Goal: Check status: Check status

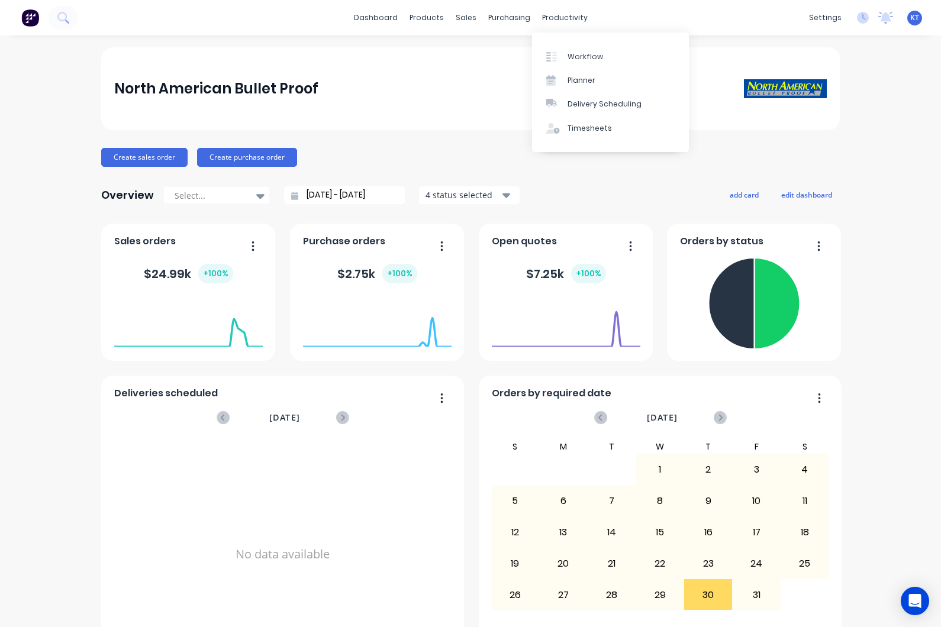
click at [615, 81] on link "Planner" at bounding box center [610, 81] width 157 height 24
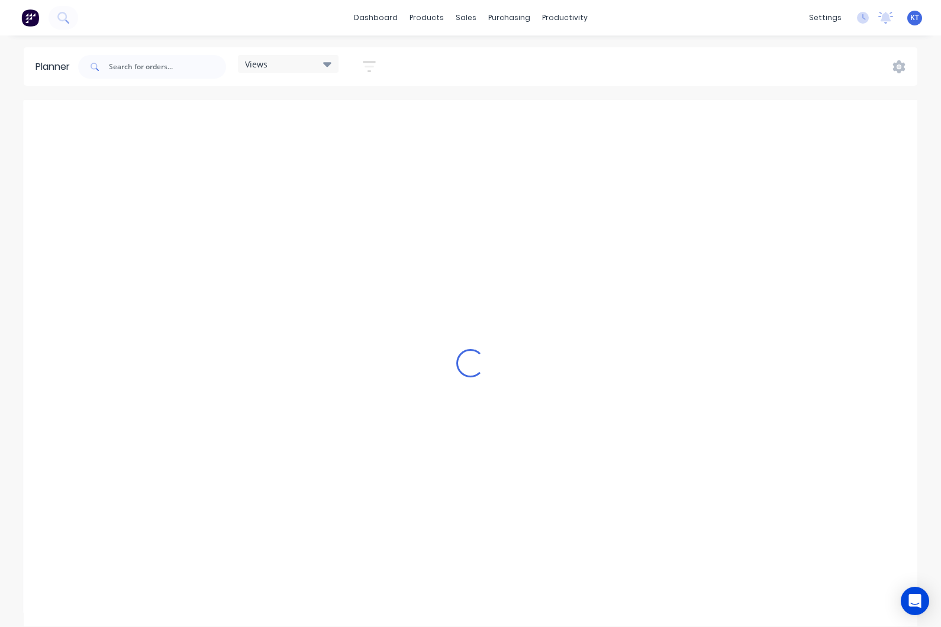
scroll to position [0, 1515]
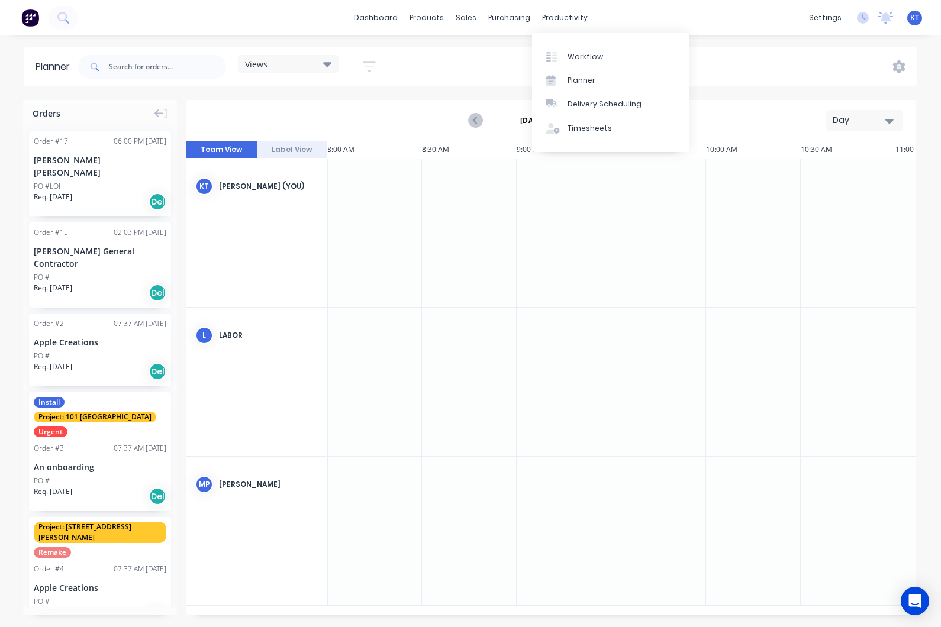
click at [603, 59] on link "Workflow" at bounding box center [610, 56] width 157 height 24
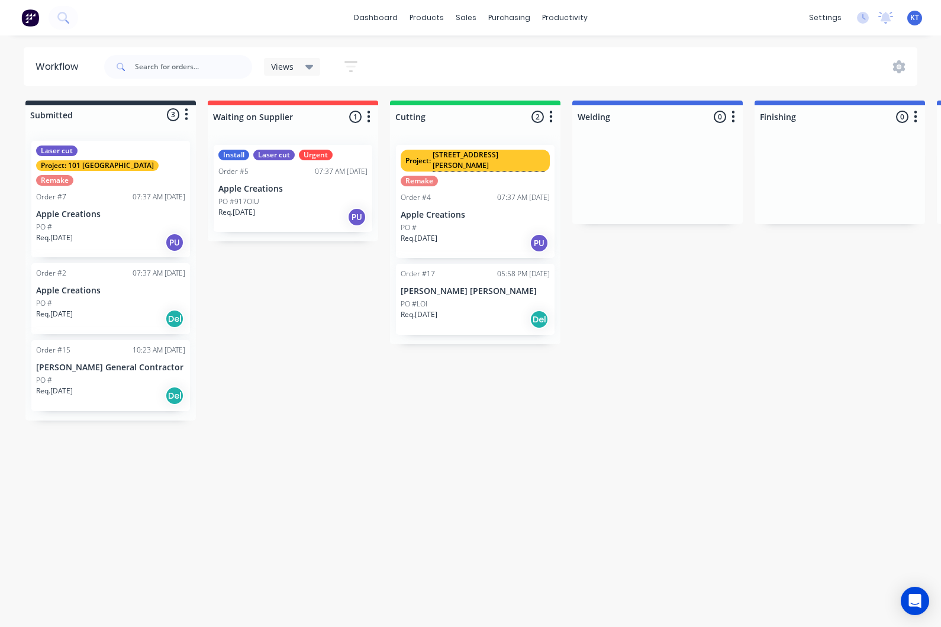
click at [470, 299] on div "PO #LOI" at bounding box center [474, 304] width 149 height 11
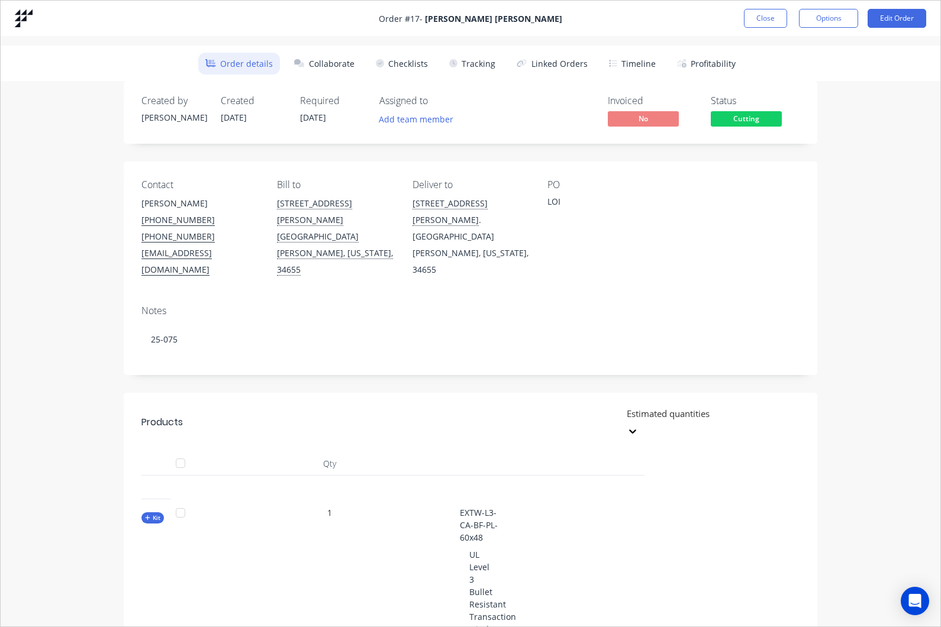
click at [480, 58] on button "Tracking" at bounding box center [472, 64] width 60 height 22
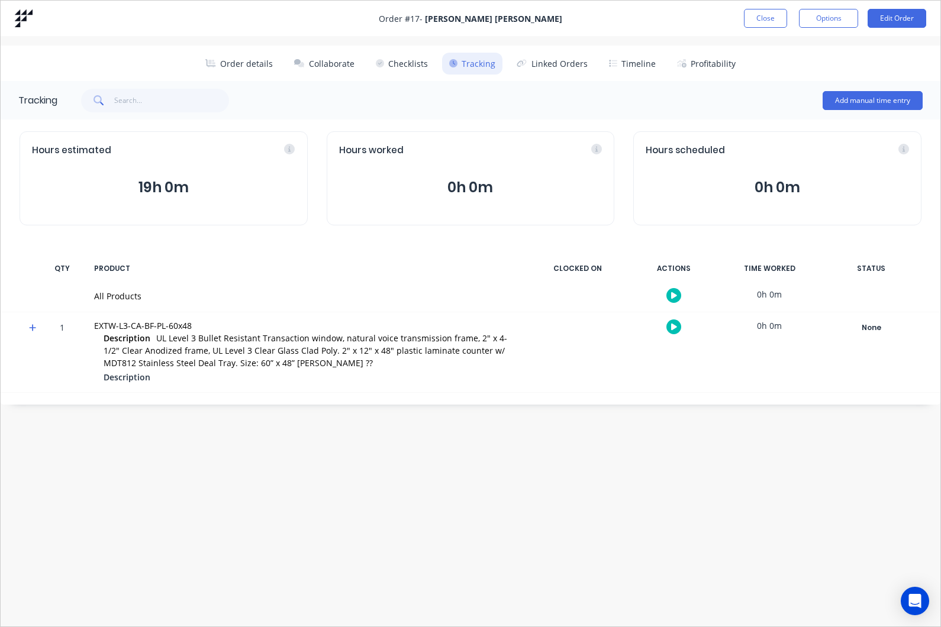
click at [680, 325] on button "button" at bounding box center [673, 326] width 15 height 15
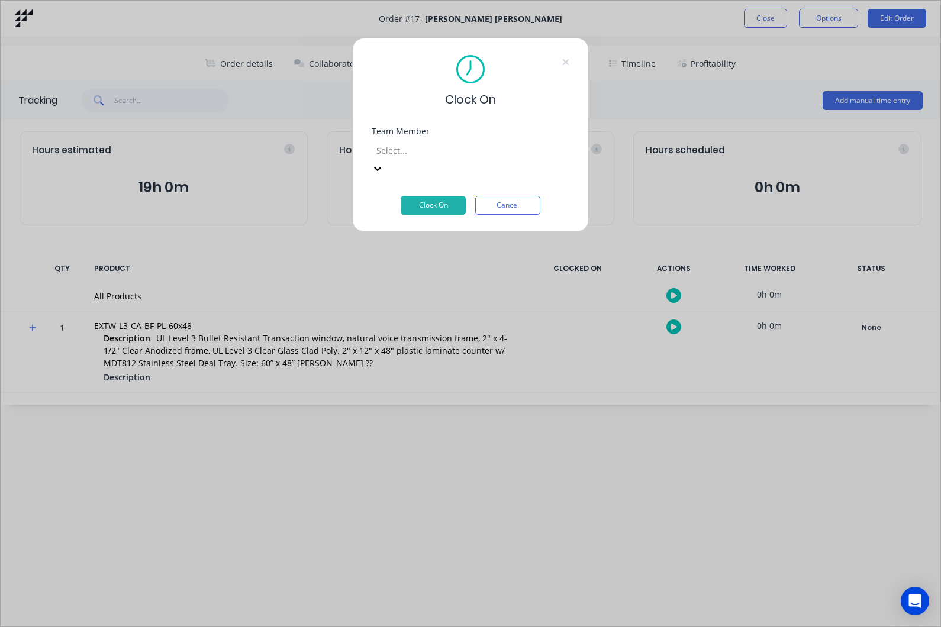
click at [563, 69] on div "Clock On" at bounding box center [470, 81] width 198 height 53
click at [519, 196] on button "Cancel" at bounding box center [507, 205] width 65 height 19
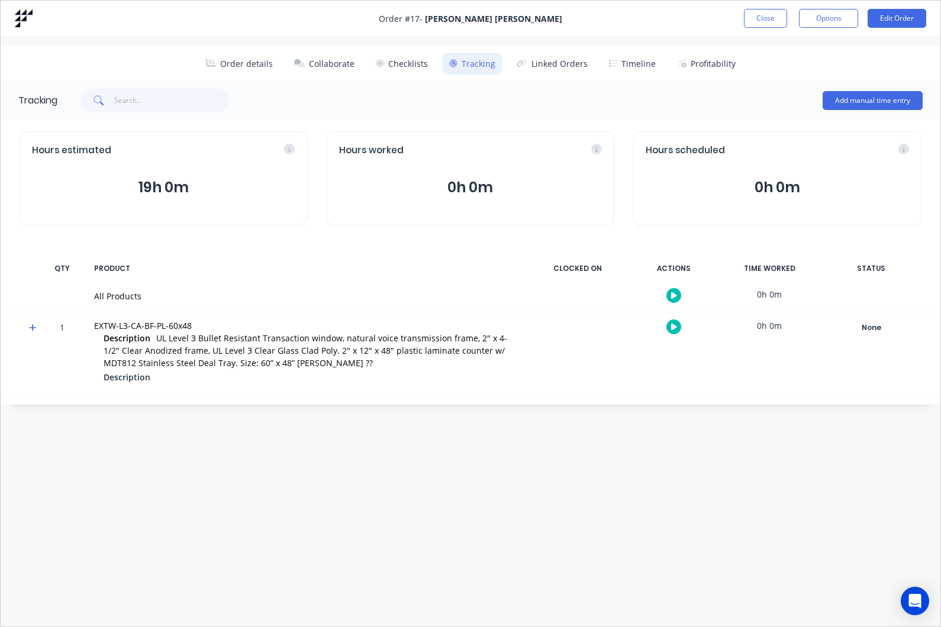
click at [713, 70] on button "Profitability" at bounding box center [706, 64] width 73 height 22
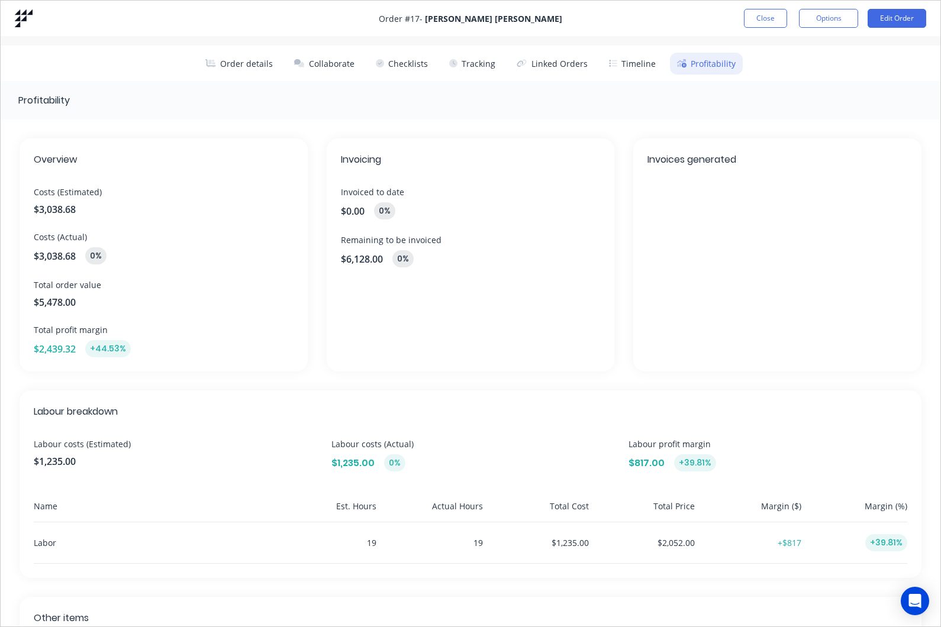
click at [560, 63] on button "Linked Orders" at bounding box center [551, 64] width 85 height 22
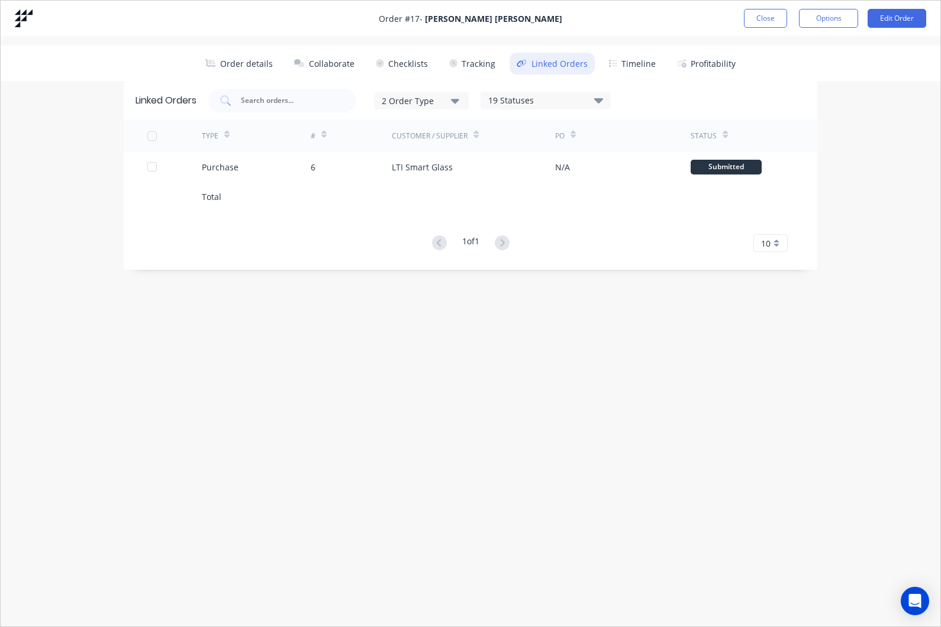
click at [440, 174] on div "LTI Smart Glass" at bounding box center [473, 167] width 163 height 30
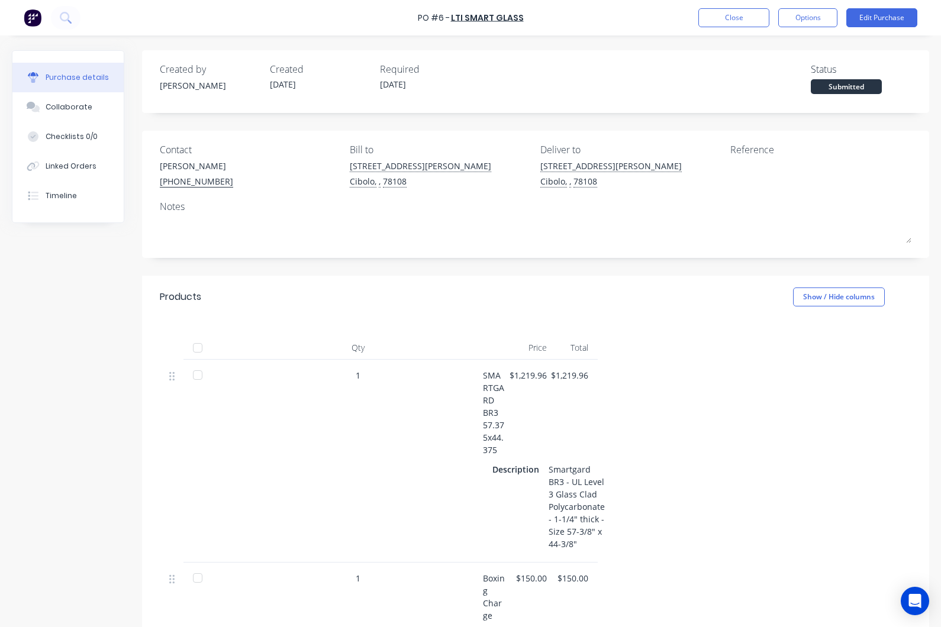
click at [76, 109] on div "Collaborate" at bounding box center [69, 107] width 47 height 11
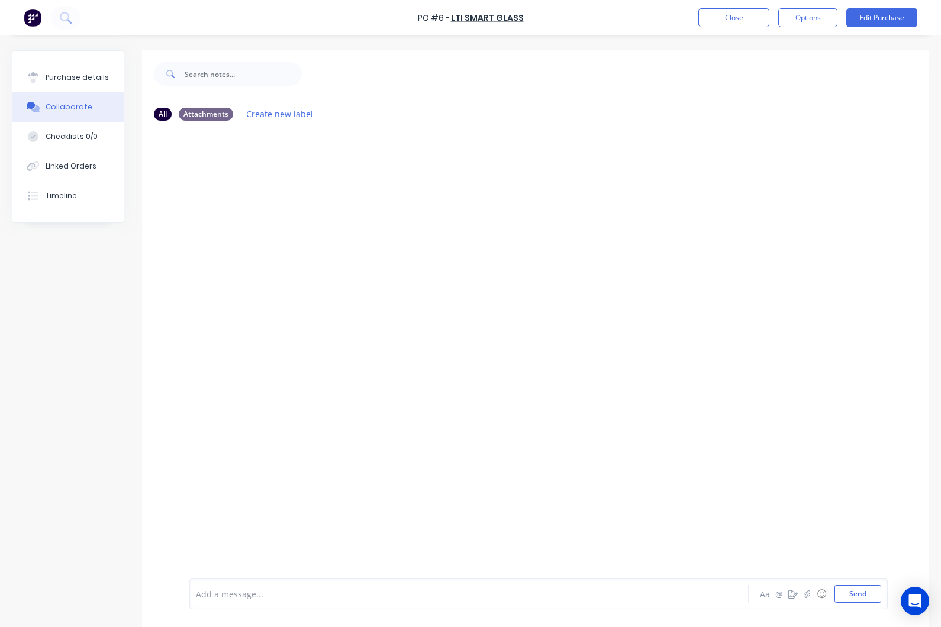
click at [739, 23] on button "Close" at bounding box center [733, 17] width 71 height 19
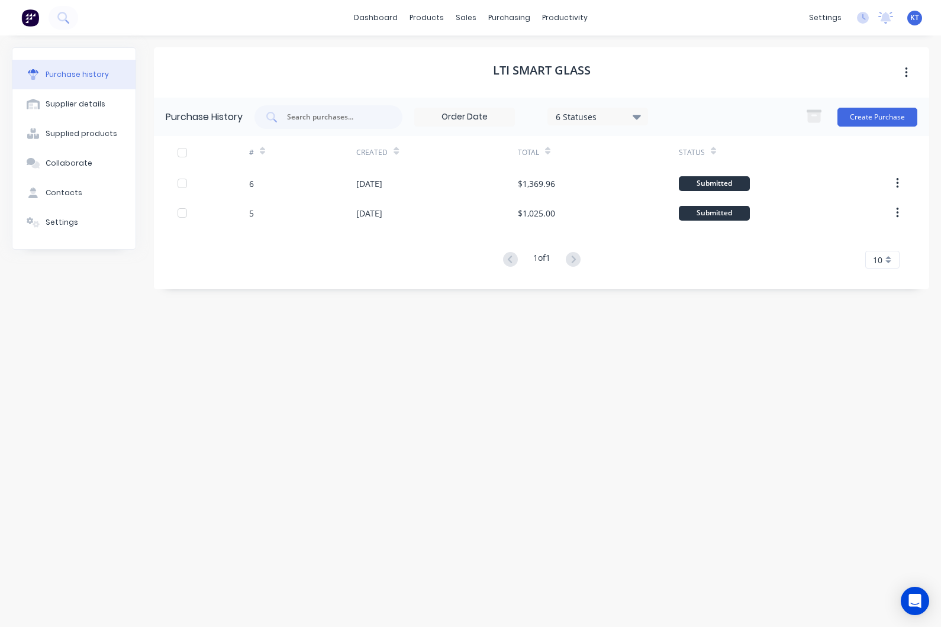
click at [897, 187] on icon "button" at bounding box center [897, 183] width 2 height 11
click at [812, 347] on div "LTI Smart Glass Purchase History 6 Statuses 6 Statuses Create Purchase # Create…" at bounding box center [541, 325] width 775 height 556
click at [382, 185] on div "[DATE]" at bounding box center [369, 183] width 26 height 12
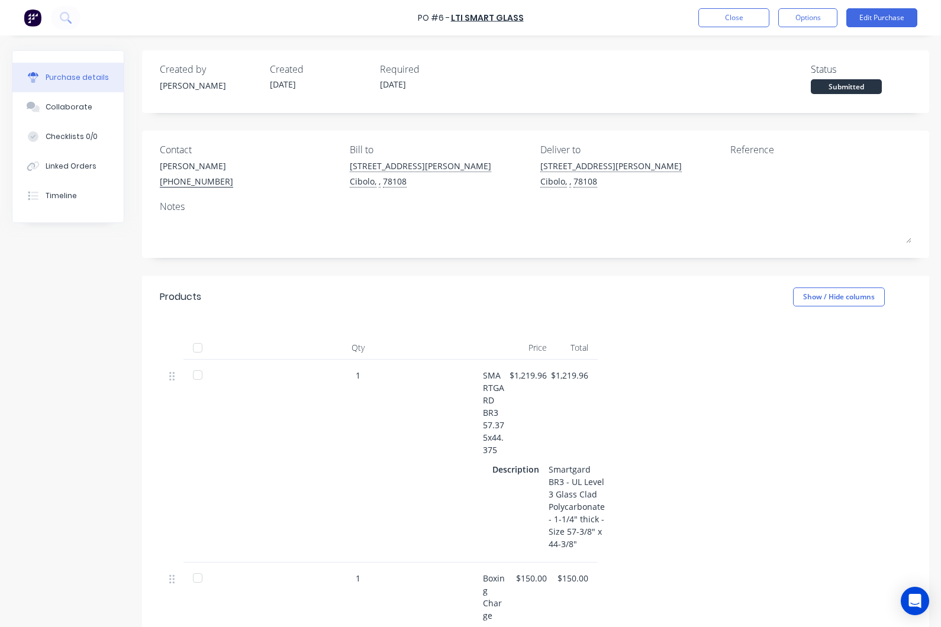
click at [816, 21] on button "Options" at bounding box center [807, 17] width 59 height 19
click at [800, 403] on div "1 SMARTGARD BR3 57.375x44.375 Description Smartgard BR3 - UL Level 3 Glass Clad…" at bounding box center [535, 461] width 751 height 203
click at [809, 12] on button "Options" at bounding box center [807, 17] width 59 height 19
click at [812, 380] on div "1 SMARTGARD BR3 57.375x44.375 Description Smartgard BR3 - UL Level 3 Glass Clad…" at bounding box center [535, 461] width 751 height 203
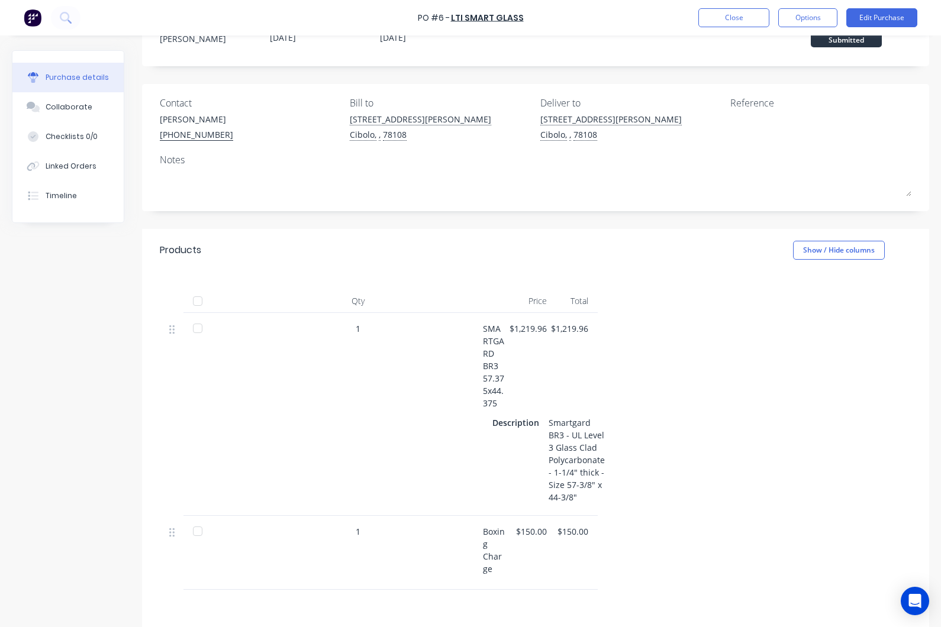
scroll to position [53, 0]
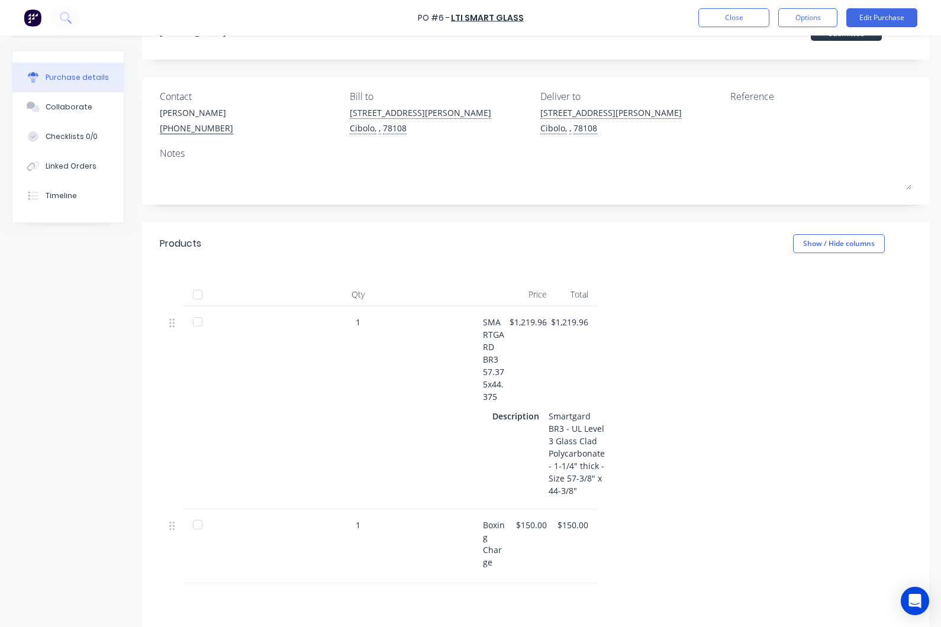
click at [194, 296] on div at bounding box center [198, 295] width 24 height 24
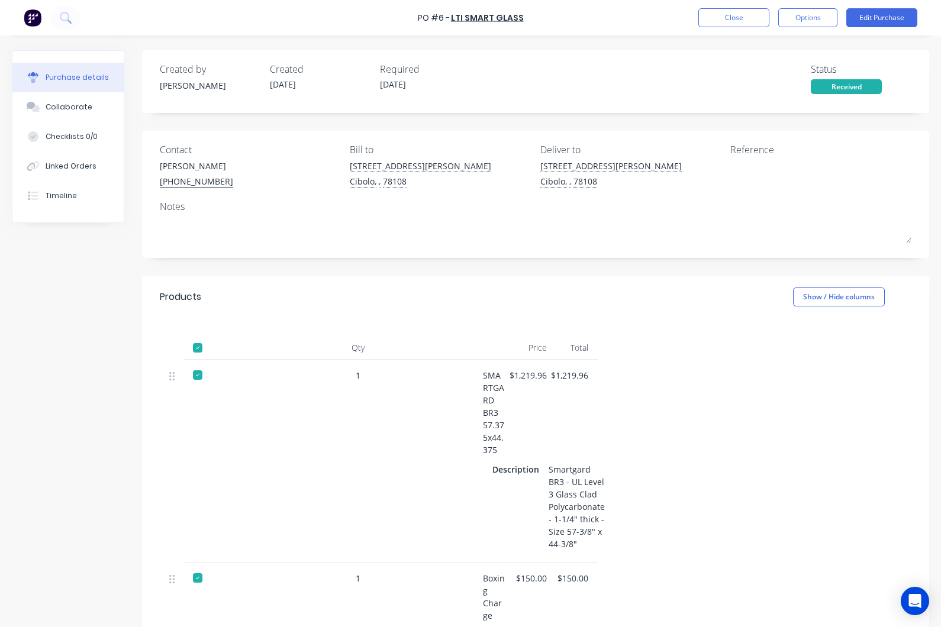
scroll to position [0, 0]
click at [199, 341] on div at bounding box center [198, 348] width 24 height 24
click at [814, 18] on button "Options" at bounding box center [807, 17] width 59 height 19
click at [738, 22] on button "Close" at bounding box center [733, 17] width 71 height 19
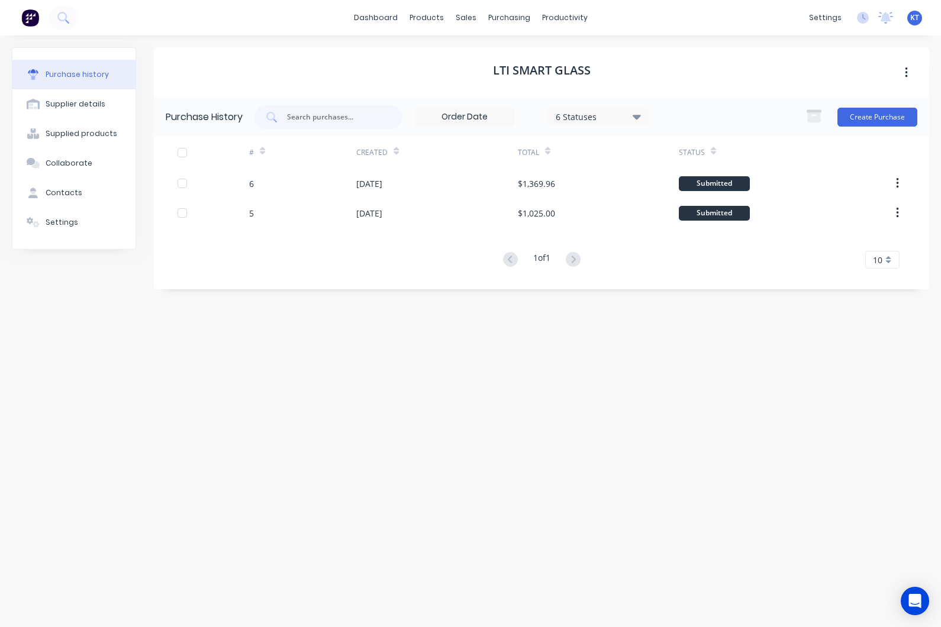
click at [384, 27] on link "dashboard" at bounding box center [376, 18] width 56 height 18
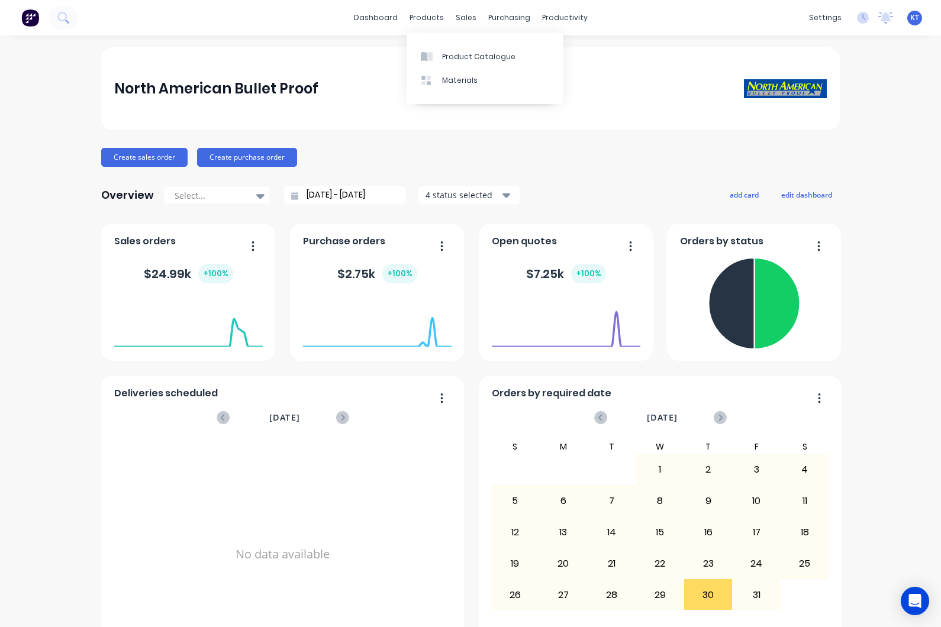
click at [502, 62] on link "Product Catalogue" at bounding box center [484, 56] width 157 height 24
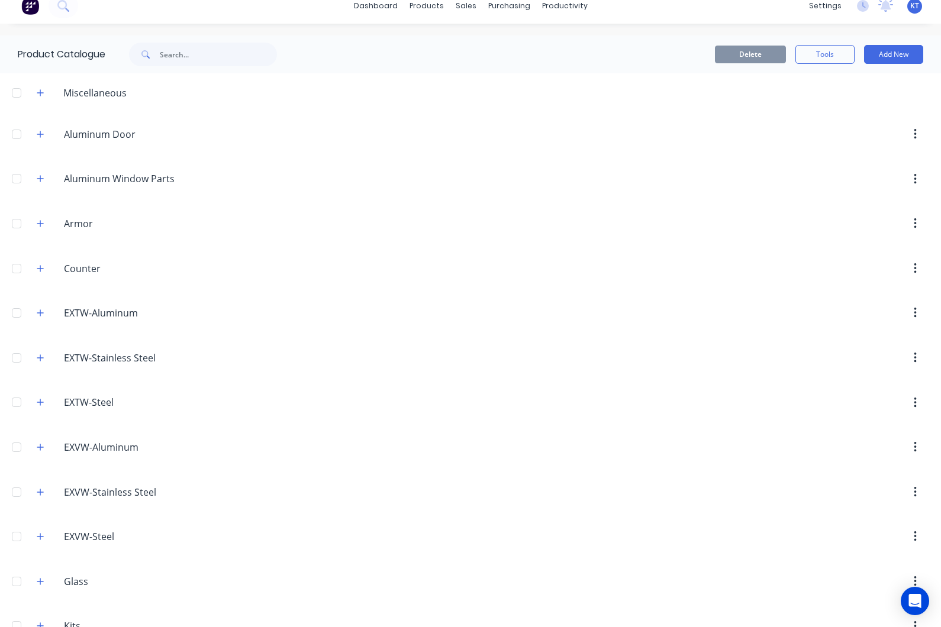
scroll to position [11, 0]
click at [47, 178] on button "button" at bounding box center [40, 179] width 15 height 15
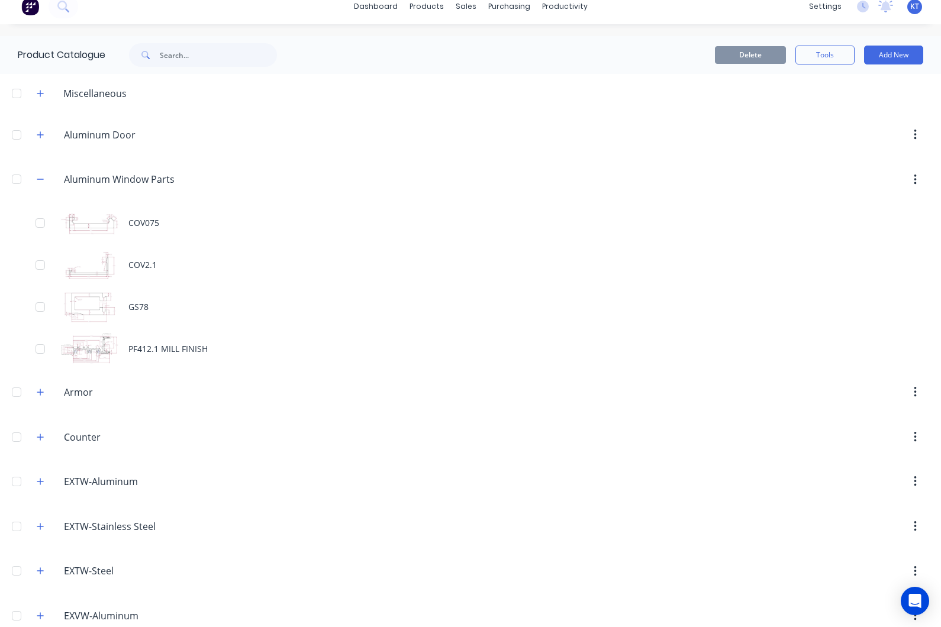
click at [161, 223] on div "COV075" at bounding box center [470, 223] width 941 height 42
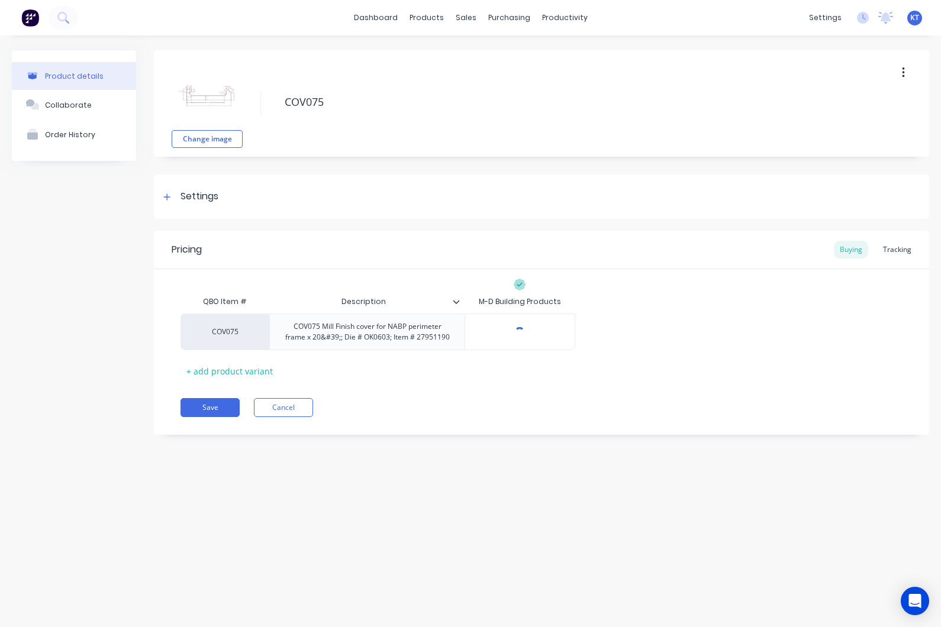
type textarea "x"
click at [211, 97] on img at bounding box center [206, 94] width 59 height 59
click at [259, 202] on div "Settings" at bounding box center [541, 196] width 775 height 44
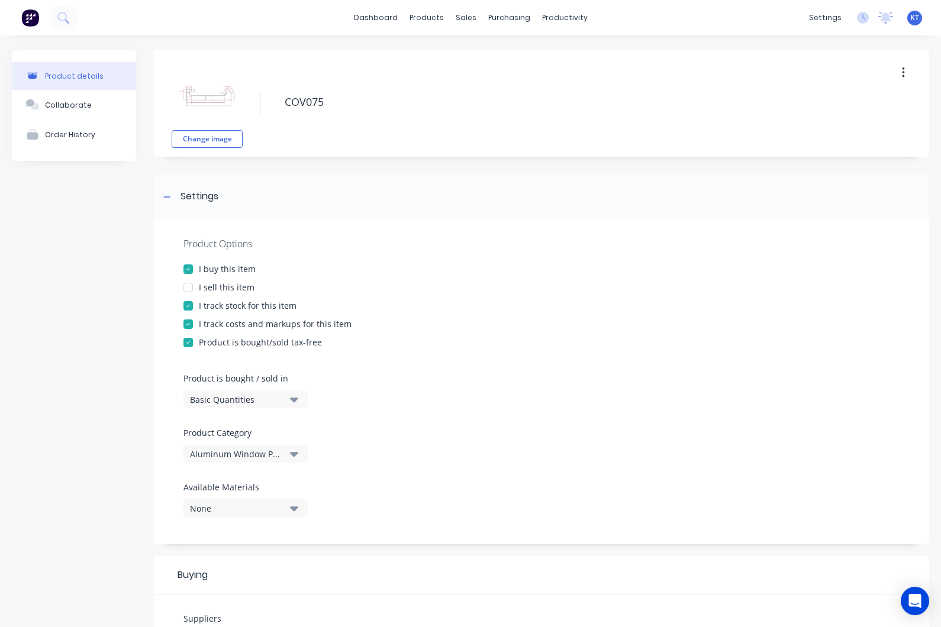
click at [79, 109] on div "Collaborate" at bounding box center [68, 105] width 47 height 9
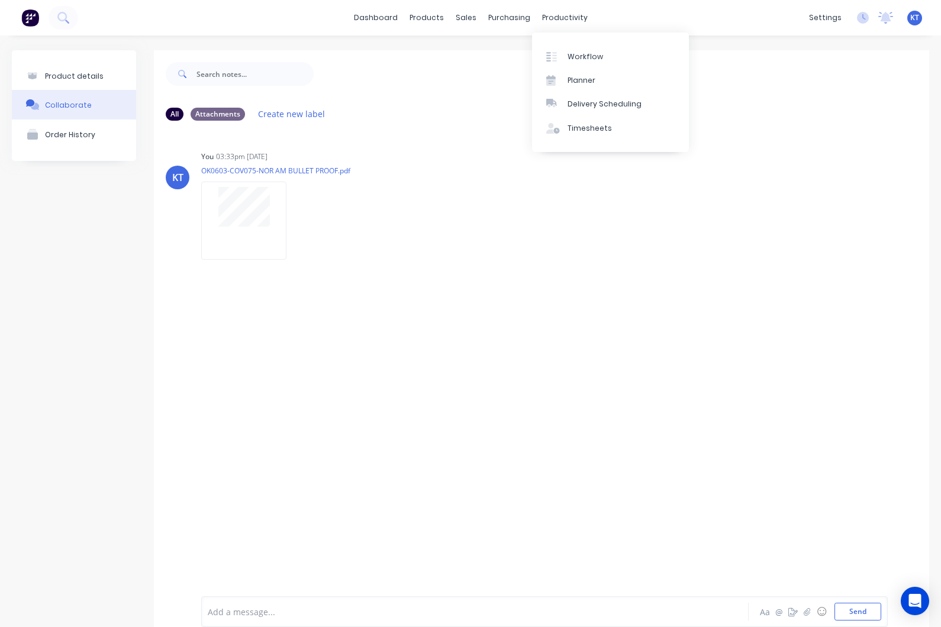
click at [600, 81] on link "Planner" at bounding box center [610, 81] width 157 height 24
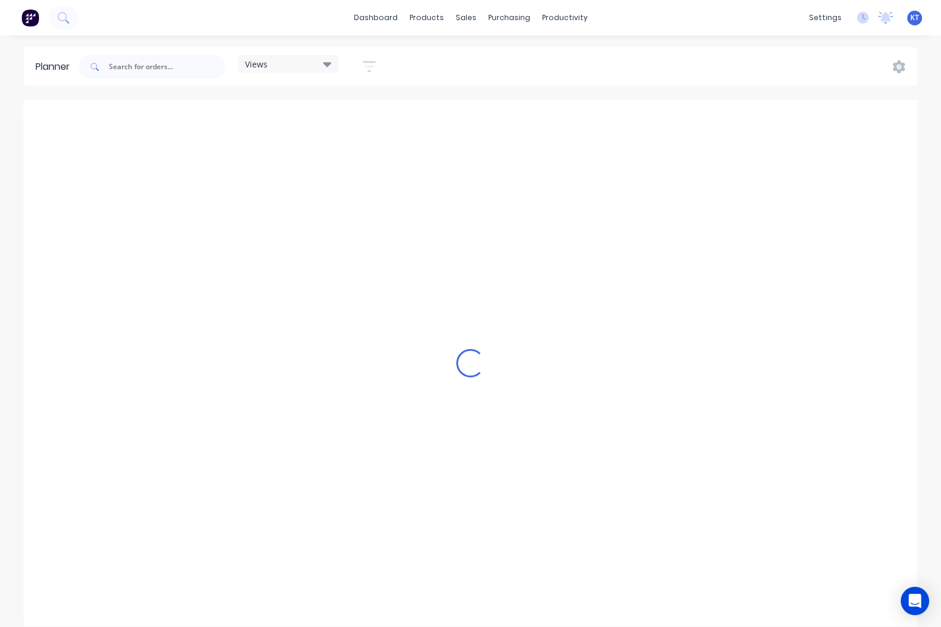
scroll to position [0, 1515]
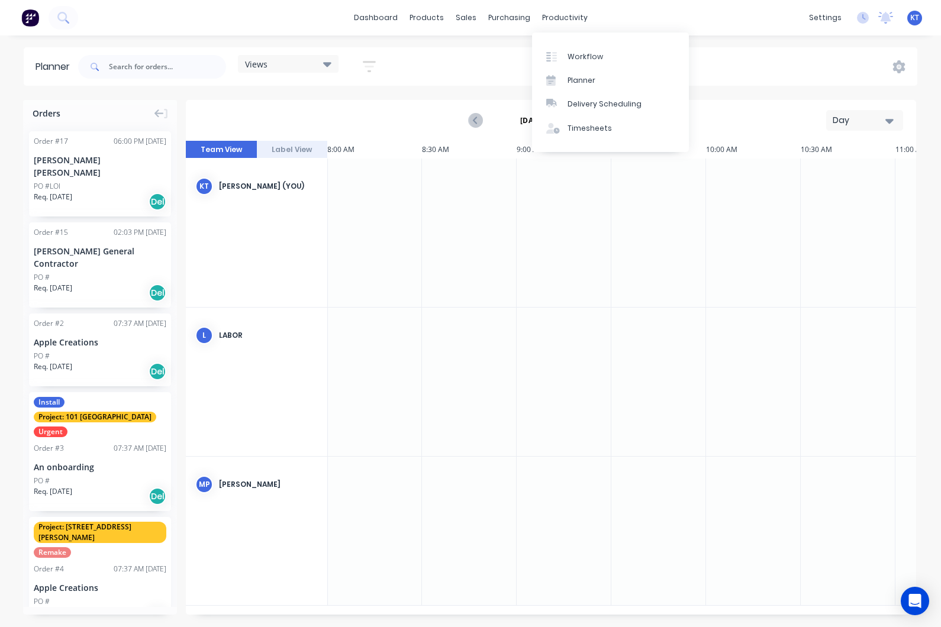
click at [603, 128] on div "Timesheets" at bounding box center [589, 128] width 44 height 11
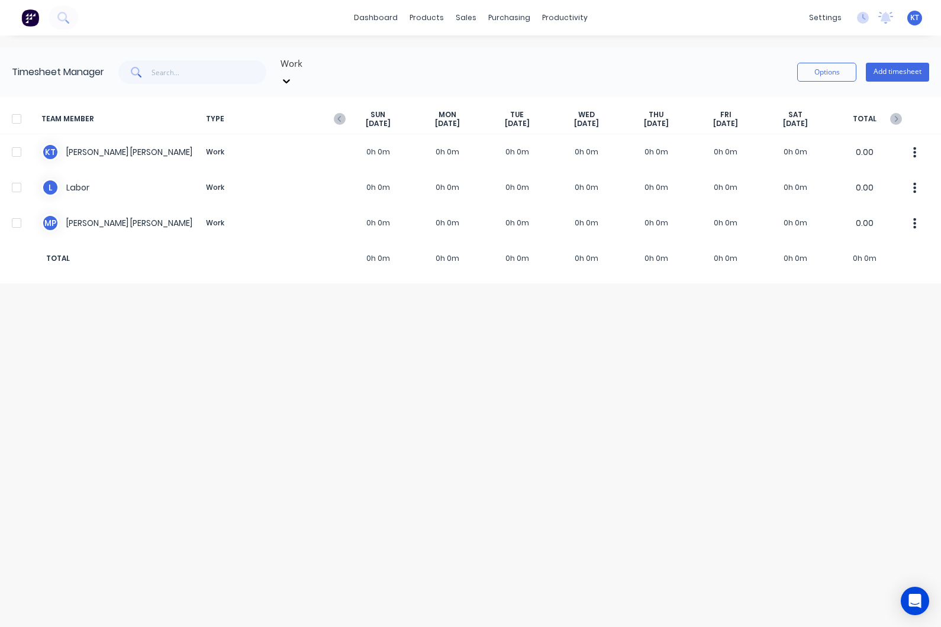
click at [830, 67] on button "Options" at bounding box center [826, 72] width 59 height 19
click at [580, 386] on div "Timesheet Manager Work Options Add timesheet TEAM MEMBER TYPE [DATE] [DATE] [DA…" at bounding box center [470, 331] width 941 height 568
click at [904, 63] on button "Add timesheet" at bounding box center [896, 72] width 63 height 19
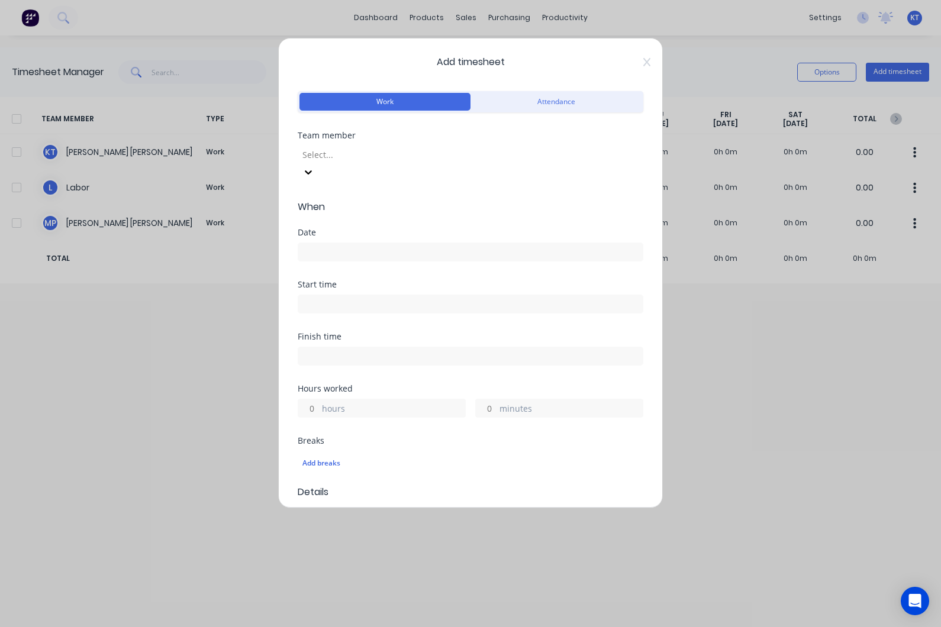
click at [639, 56] on span "Add timesheet" at bounding box center [470, 62] width 345 height 14
click at [657, 70] on div "Add timesheet Work Attendance Team member Select... When Date Start time Finish…" at bounding box center [470, 273] width 384 height 470
click at [649, 63] on icon at bounding box center [646, 61] width 7 height 9
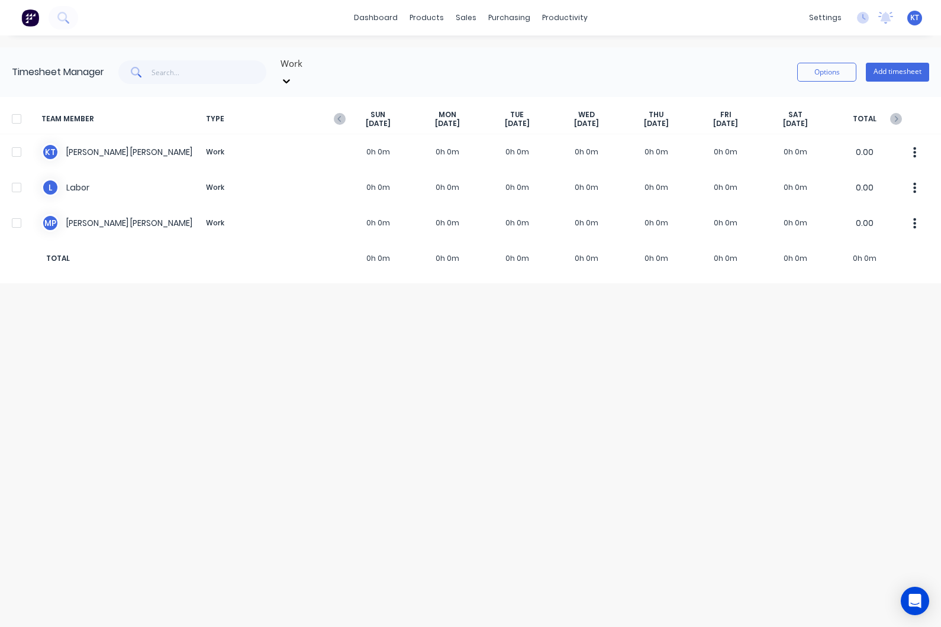
click at [865, 22] on icon at bounding box center [863, 18] width 12 height 12
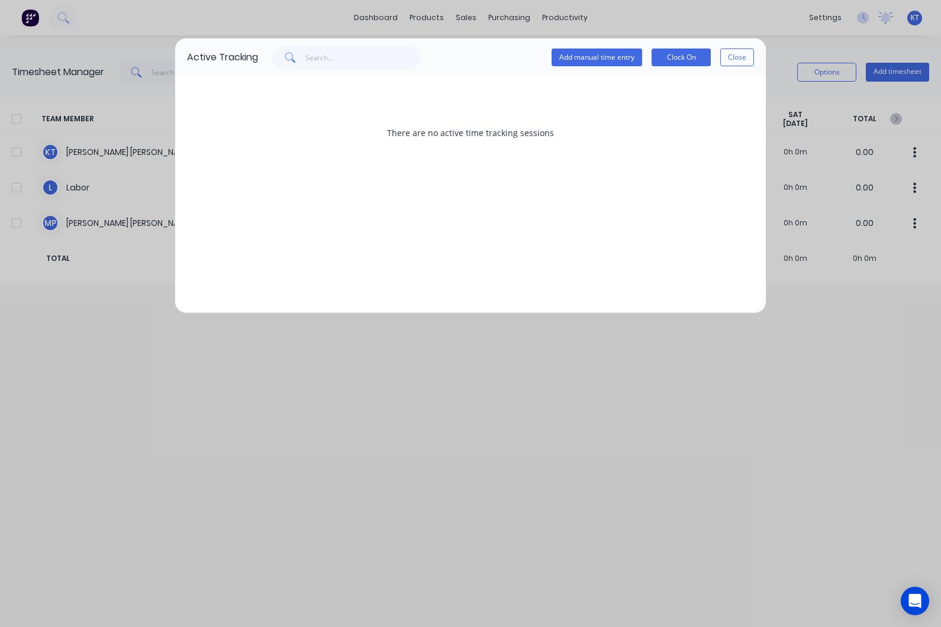
click at [686, 64] on button "Clock On" at bounding box center [680, 58] width 59 height 18
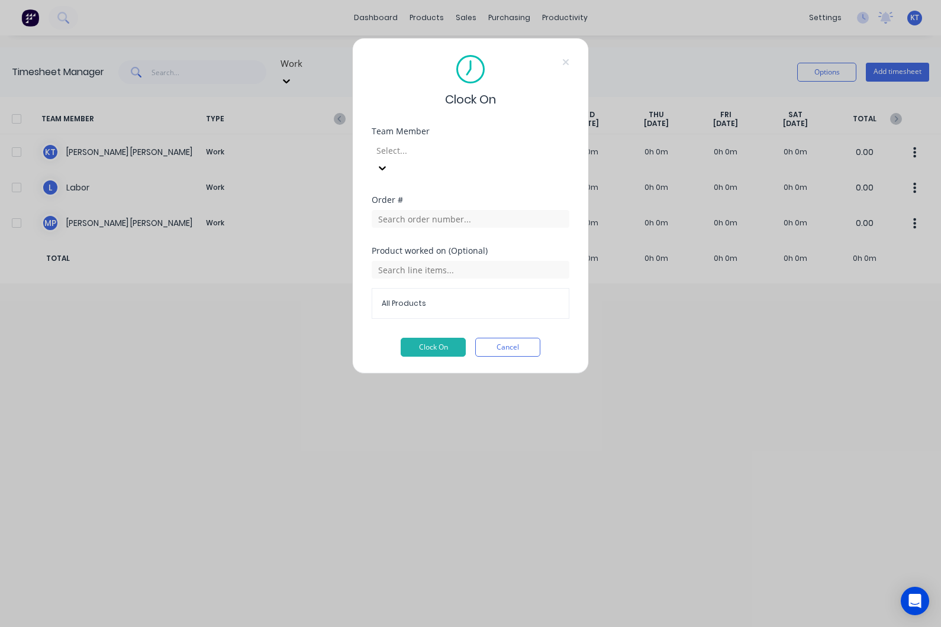
click at [493, 141] on div "Select..." at bounding box center [459, 158] width 177 height 35
click at [653, 227] on div "Clock On Team Member Select... Order # Product worked on (Optional) All Product…" at bounding box center [470, 313] width 941 height 627
click at [526, 338] on button "Cancel" at bounding box center [507, 347] width 65 height 19
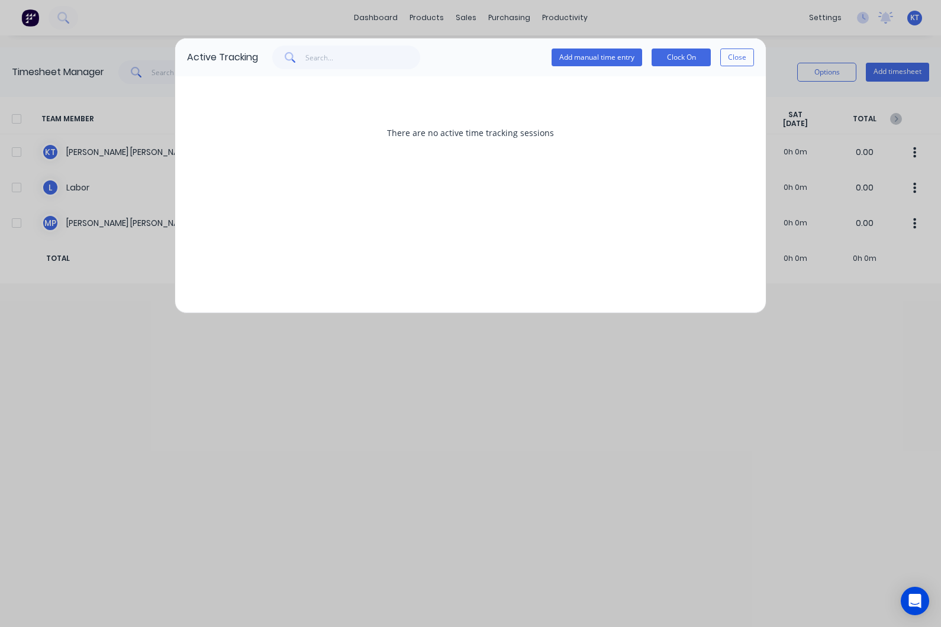
click at [553, 417] on div "Active Tracking Add manual time entry Clock On Close There are no active time t…" at bounding box center [470, 313] width 941 height 627
click at [738, 64] on button "Close" at bounding box center [737, 58] width 34 height 18
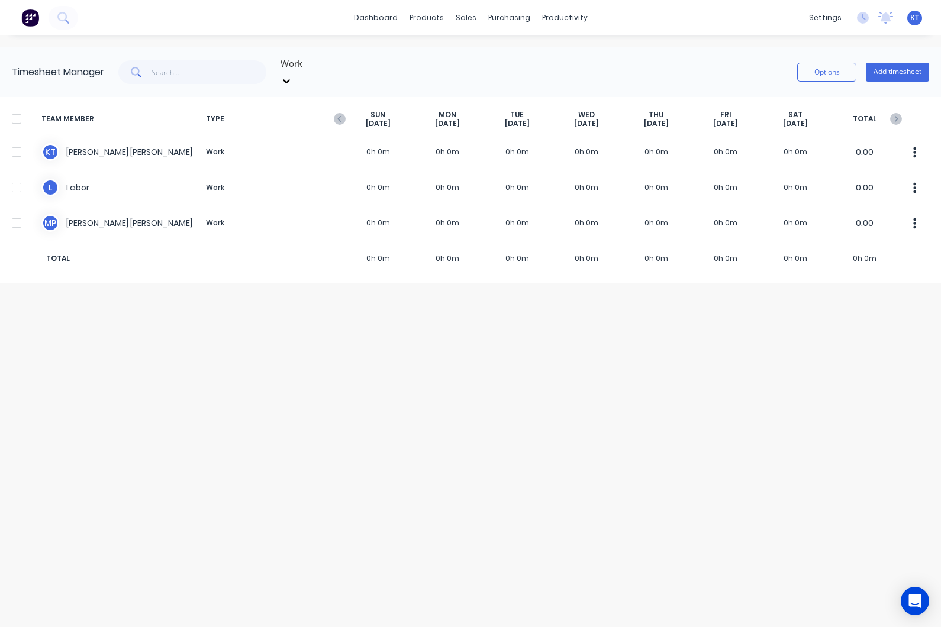
click at [502, 457] on div "Timesheet Manager Work Options Add timesheet TEAM MEMBER TYPE [DATE] [DATE] [DA…" at bounding box center [470, 331] width 941 height 568
click at [30, 22] on img at bounding box center [30, 18] width 18 height 18
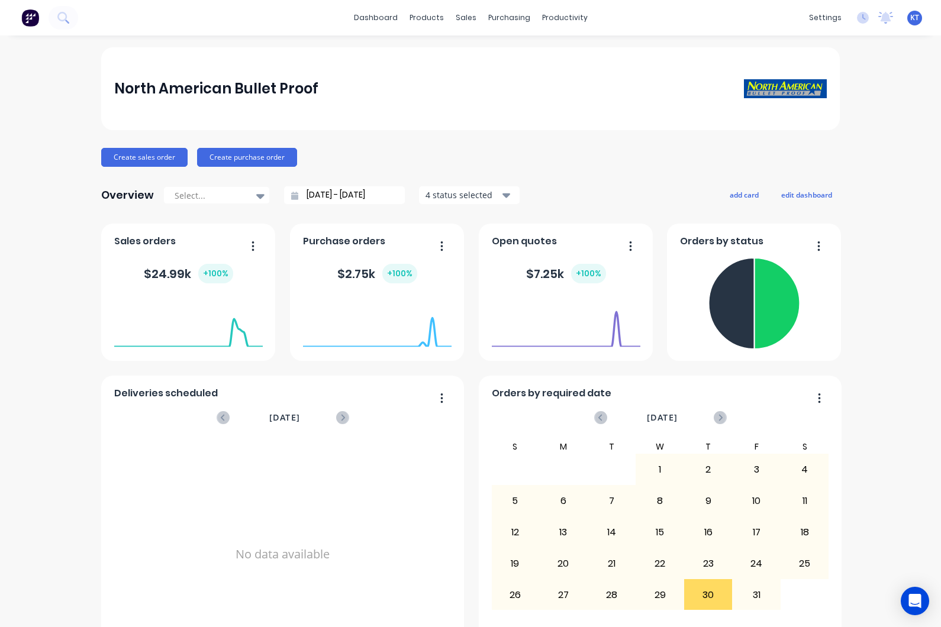
click at [894, 109] on div "North American Bullet Proof Create sales order Create purchase order Overview S…" at bounding box center [470, 356] width 941 height 618
click at [629, 64] on link "Workflow" at bounding box center [610, 56] width 157 height 24
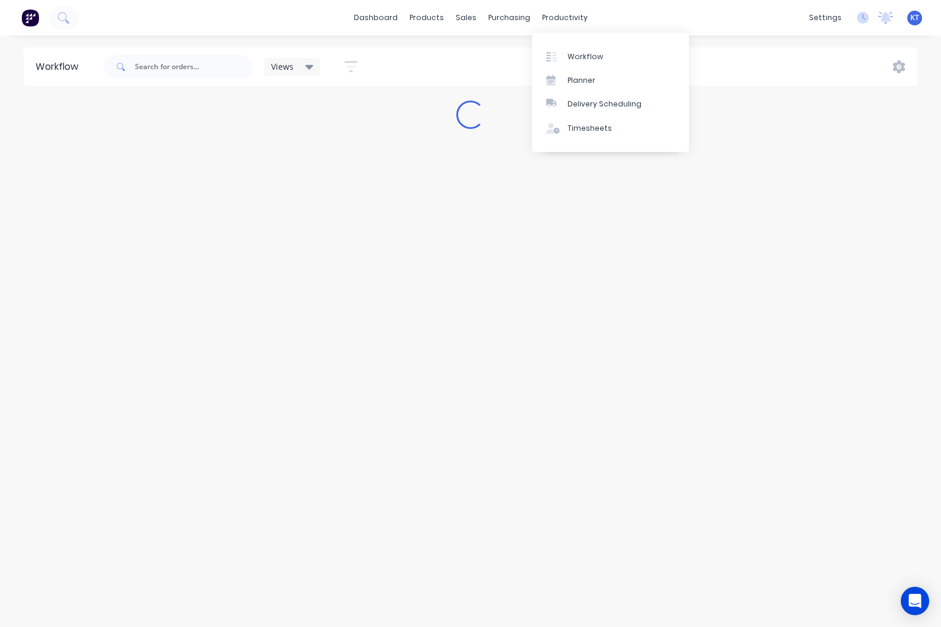
click at [612, 82] on link "Planner" at bounding box center [610, 81] width 157 height 24
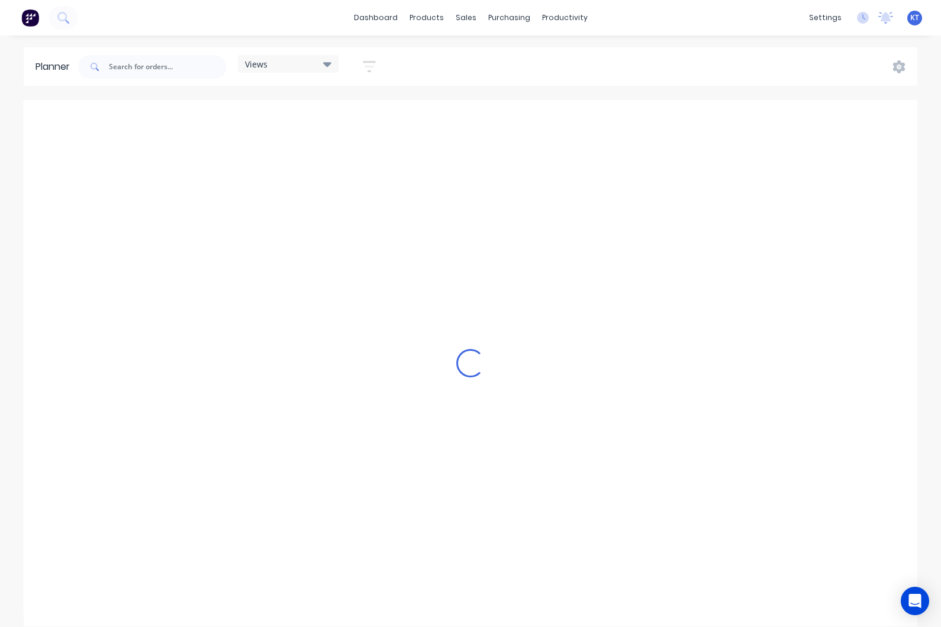
scroll to position [0, 1515]
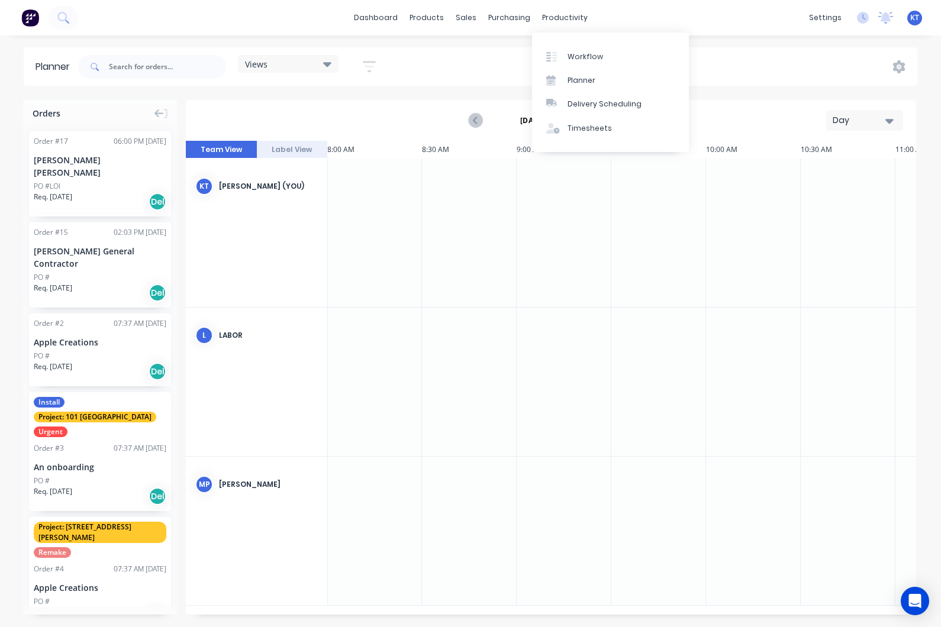
click at [613, 60] on link "Workflow" at bounding box center [610, 56] width 157 height 24
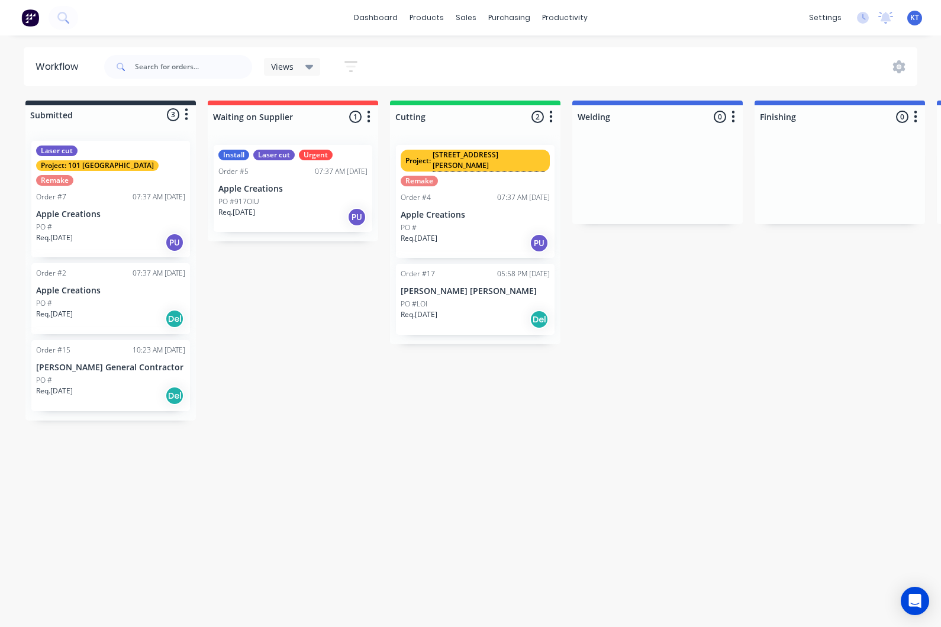
click at [473, 299] on div "PO #LOI" at bounding box center [474, 304] width 149 height 11
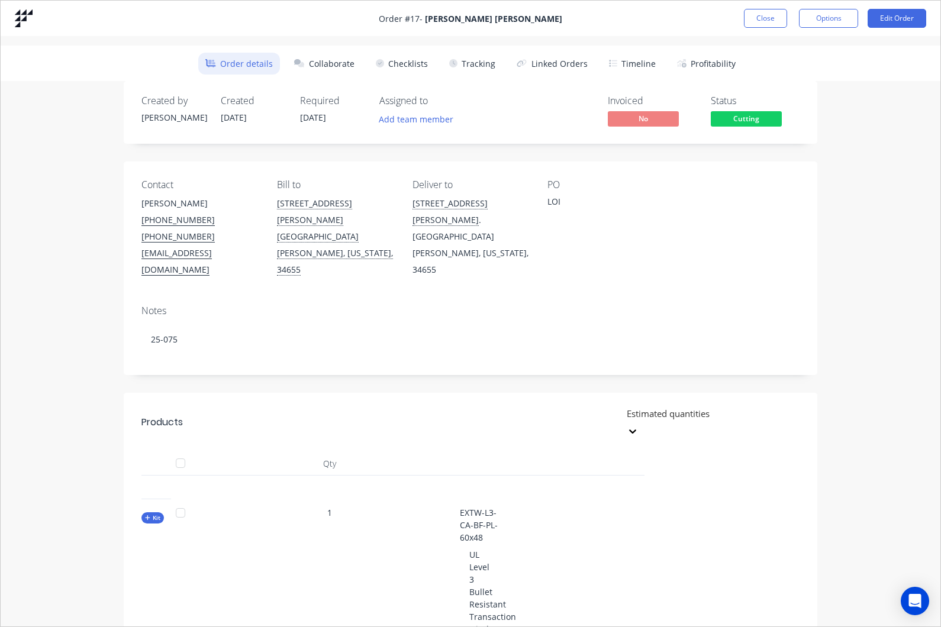
click at [765, 18] on button "Close" at bounding box center [765, 18] width 43 height 19
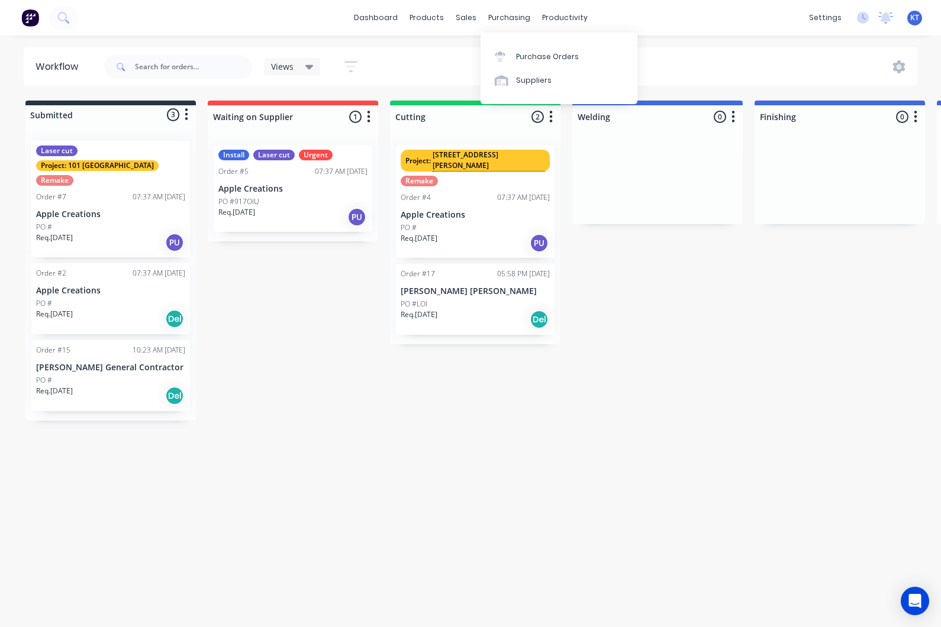
click at [580, 60] on link "Purchase Orders" at bounding box center [558, 56] width 157 height 24
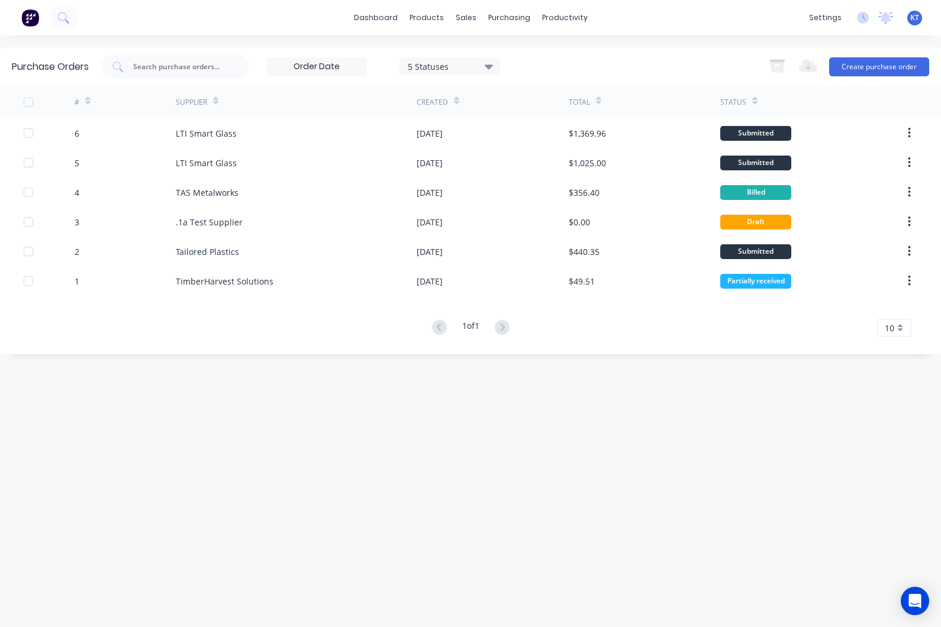
click at [184, 135] on div "LTI Smart Glass" at bounding box center [206, 133] width 61 height 12
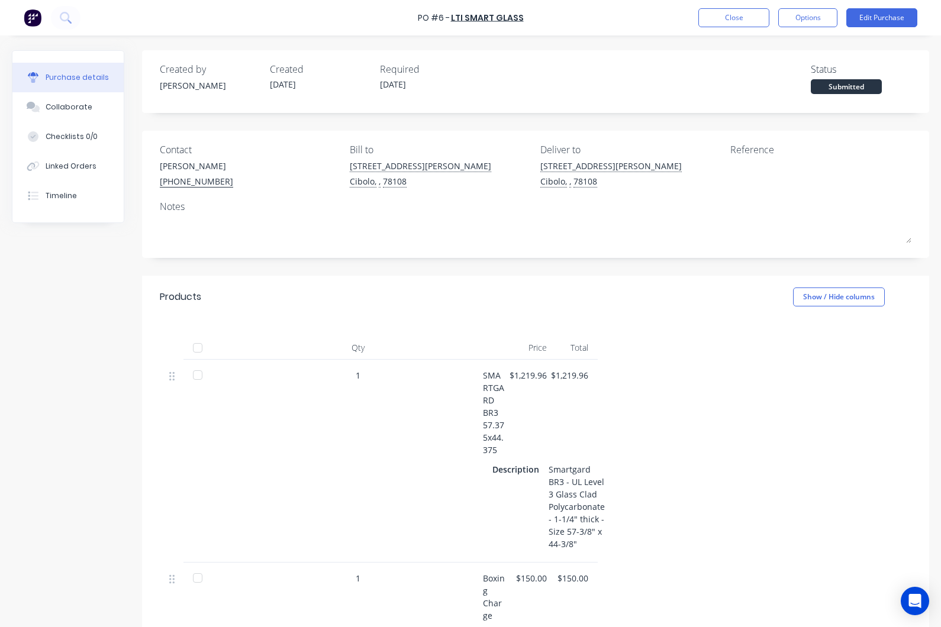
click at [812, 21] on button "Options" at bounding box center [807, 17] width 59 height 19
click at [786, 48] on div "Print / Email" at bounding box center [780, 48] width 91 height 17
click at [788, 73] on div "With pricing" at bounding box center [780, 71] width 91 height 17
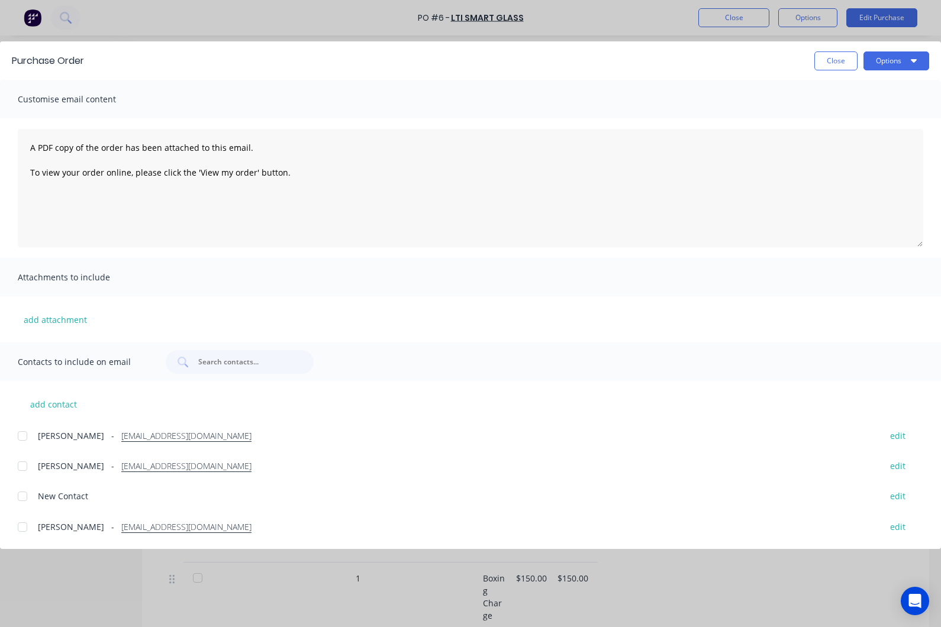
click at [903, 66] on button "Options" at bounding box center [896, 60] width 66 height 19
click at [879, 90] on div "Preview" at bounding box center [872, 90] width 91 height 17
click at [827, 69] on button "Close" at bounding box center [835, 60] width 43 height 19
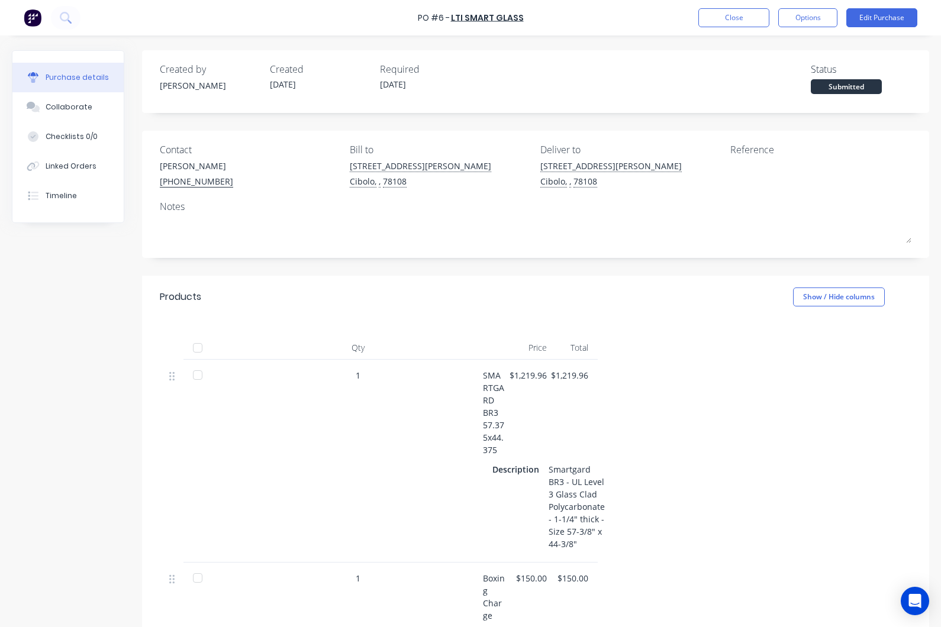
click at [832, 75] on div "Status" at bounding box center [860, 69] width 101 height 14
